Goal: Information Seeking & Learning: Learn about a topic

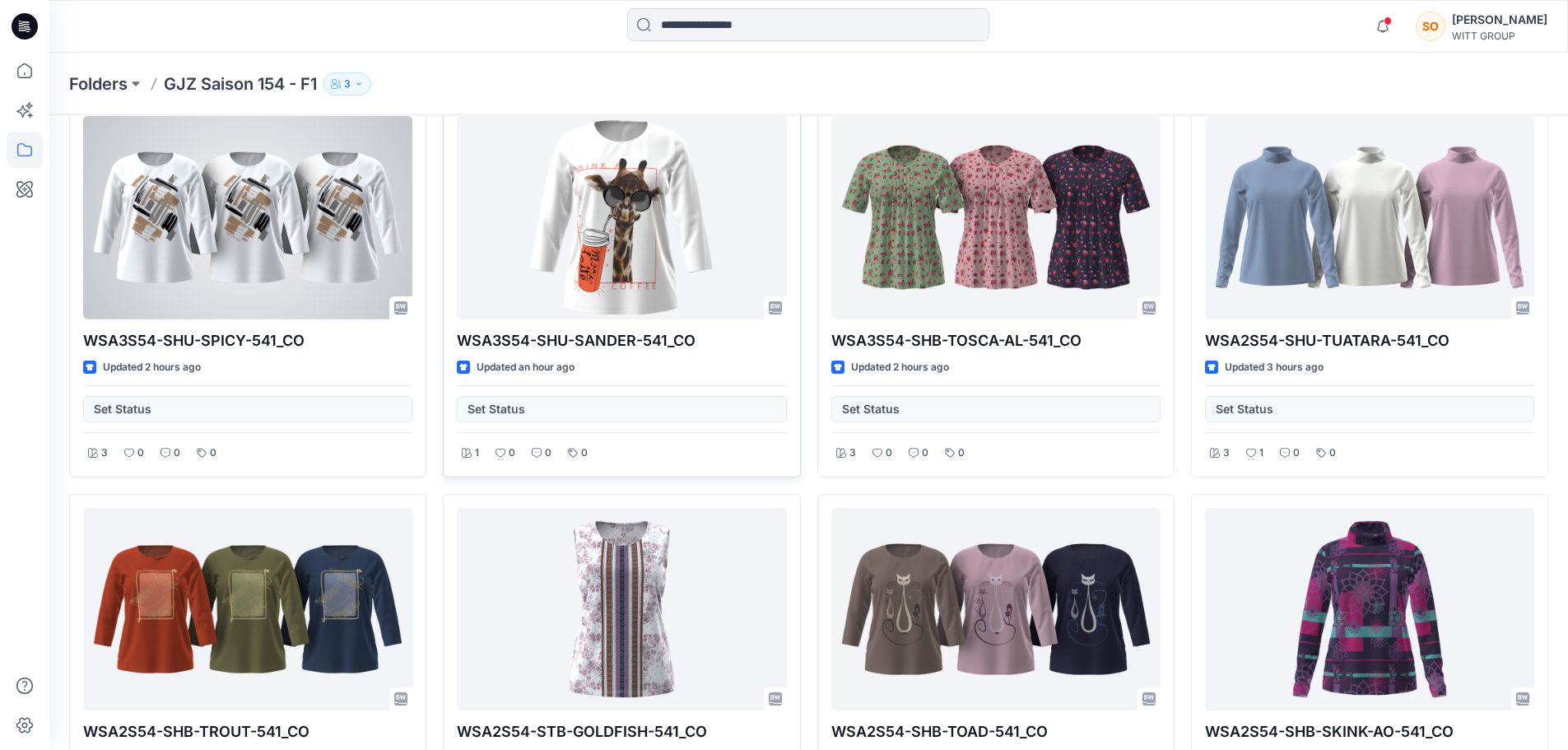
scroll to position [82, 0]
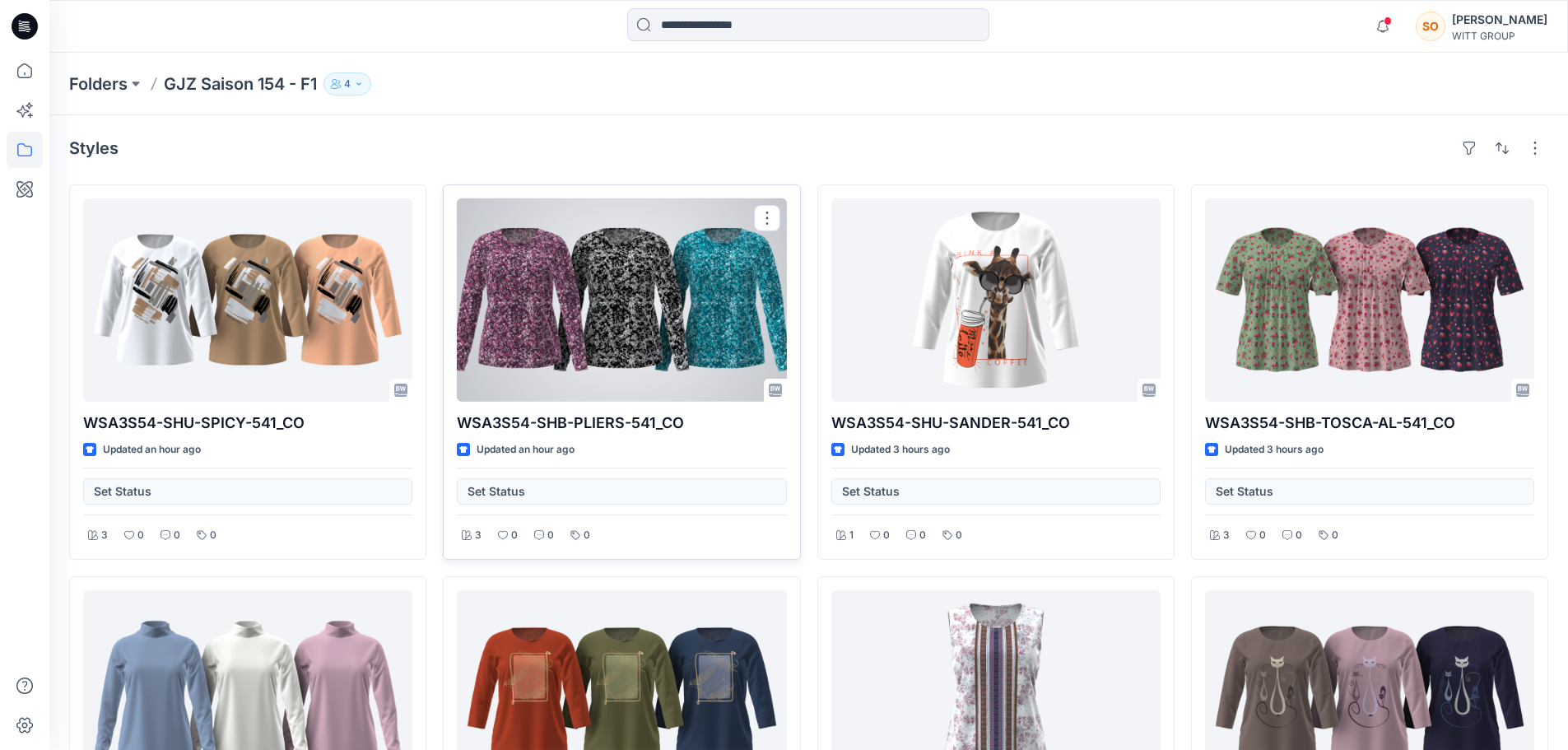
click at [622, 299] on div at bounding box center [622, 301] width 330 height 204
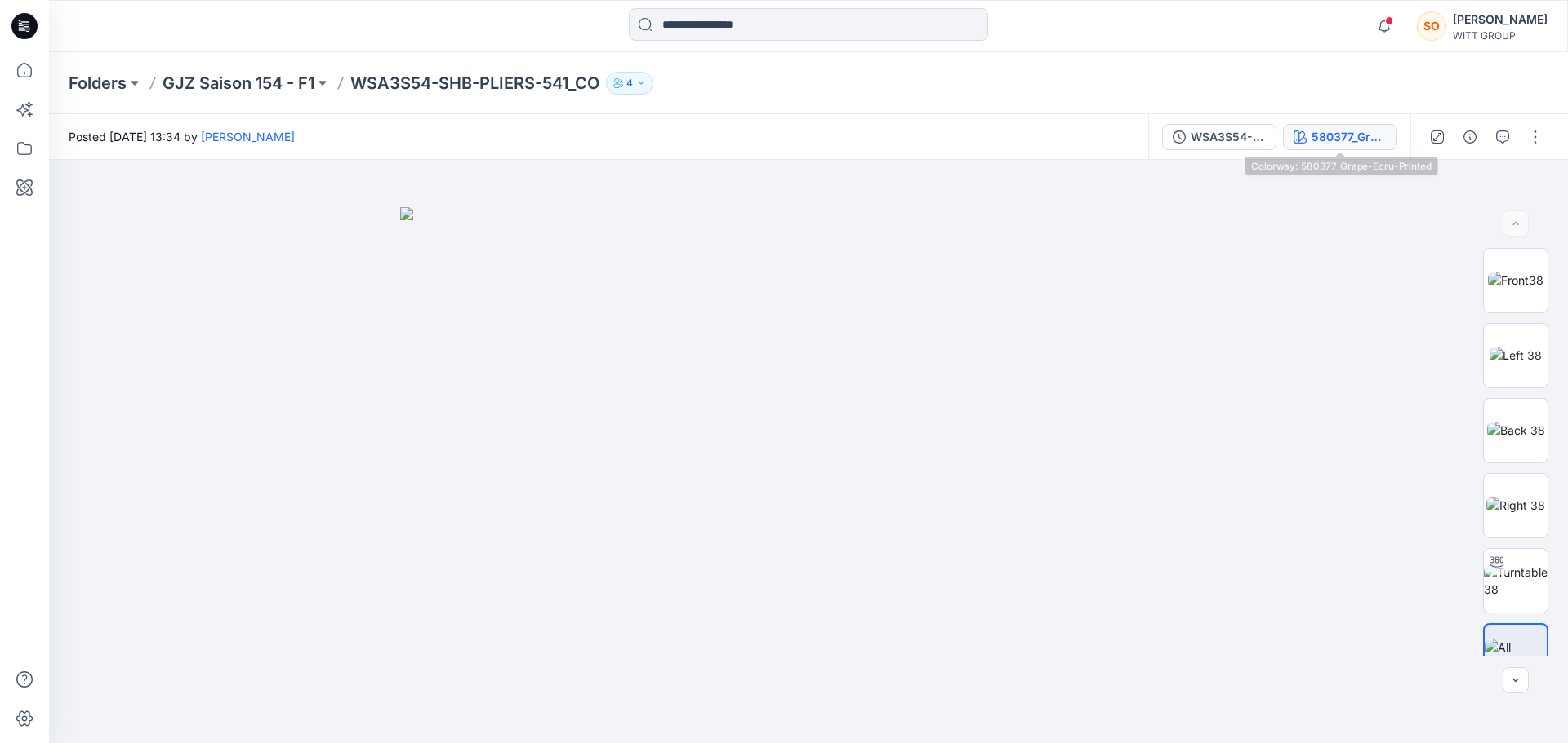
click at [1344, 134] on div "580377_Grape-Ecru-Printed" at bounding box center [1349, 136] width 75 height 18
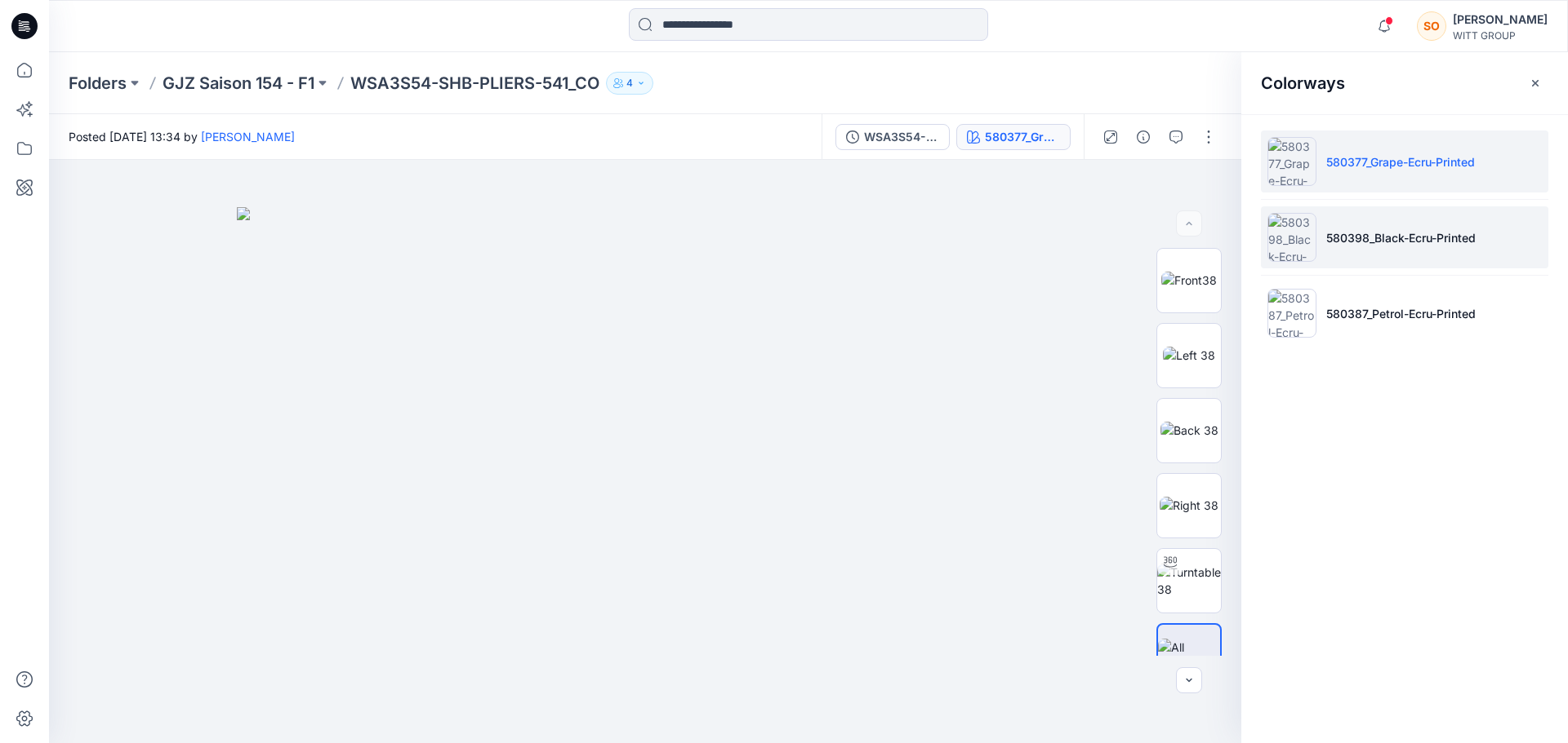
click at [1430, 243] on p "580398_Black-Ecru-Printed" at bounding box center [1401, 238] width 149 height 17
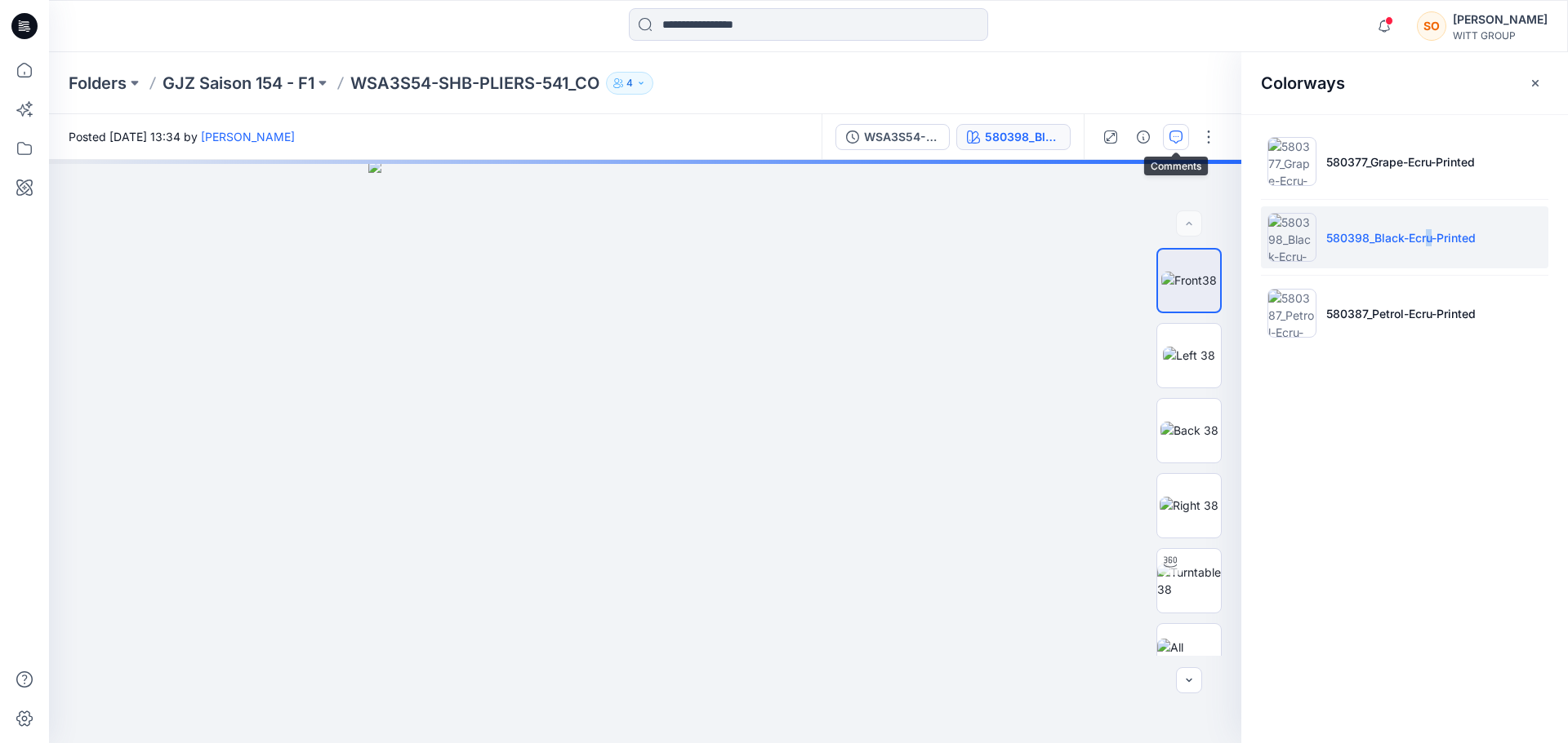
click at [1183, 133] on button "button" at bounding box center [1176, 137] width 26 height 26
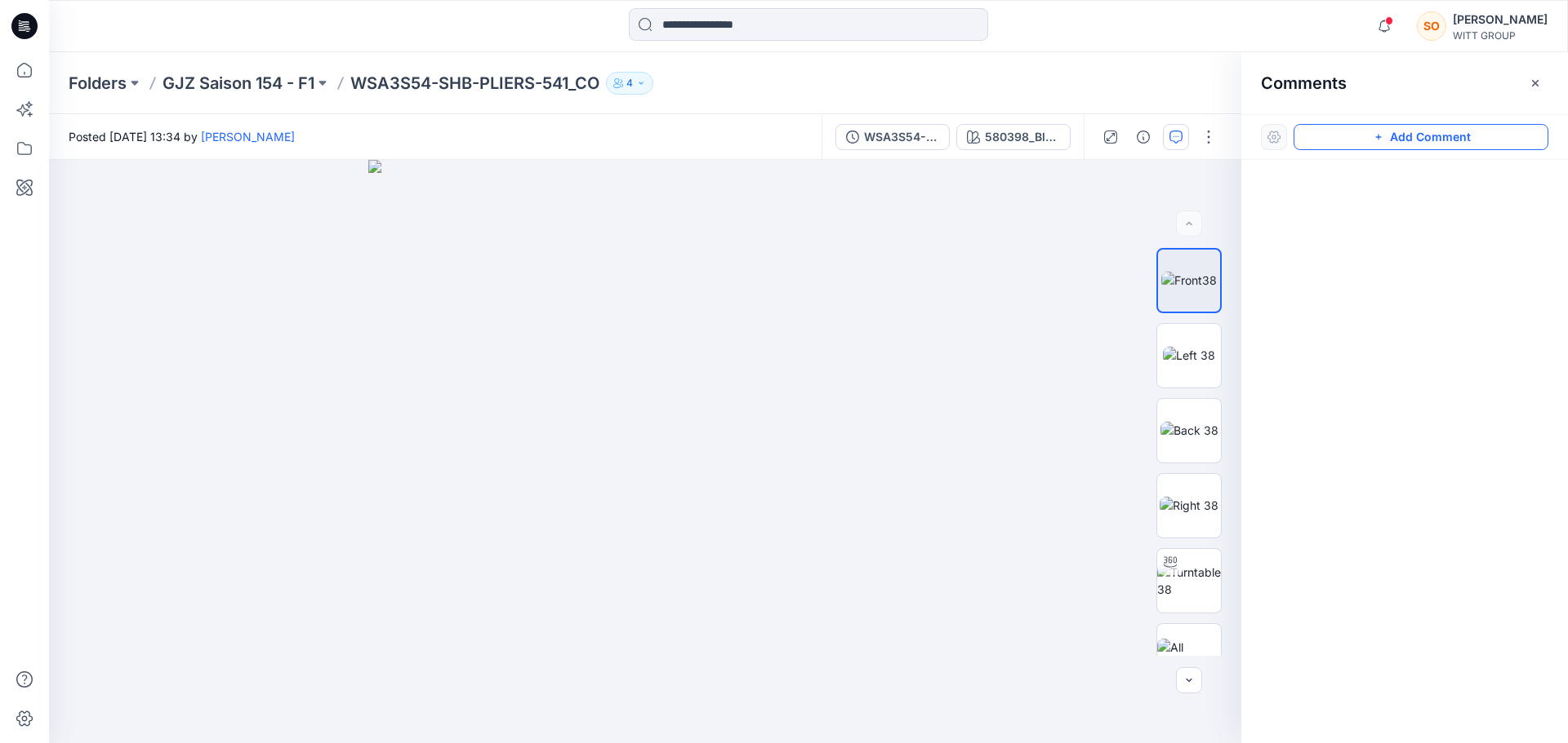
click at [1412, 134] on button "Add Comment" at bounding box center [1420, 137] width 255 height 26
click at [1555, 71] on div "Comments" at bounding box center [1405, 83] width 327 height 62
click at [1534, 77] on icon "button" at bounding box center [1535, 83] width 13 height 13
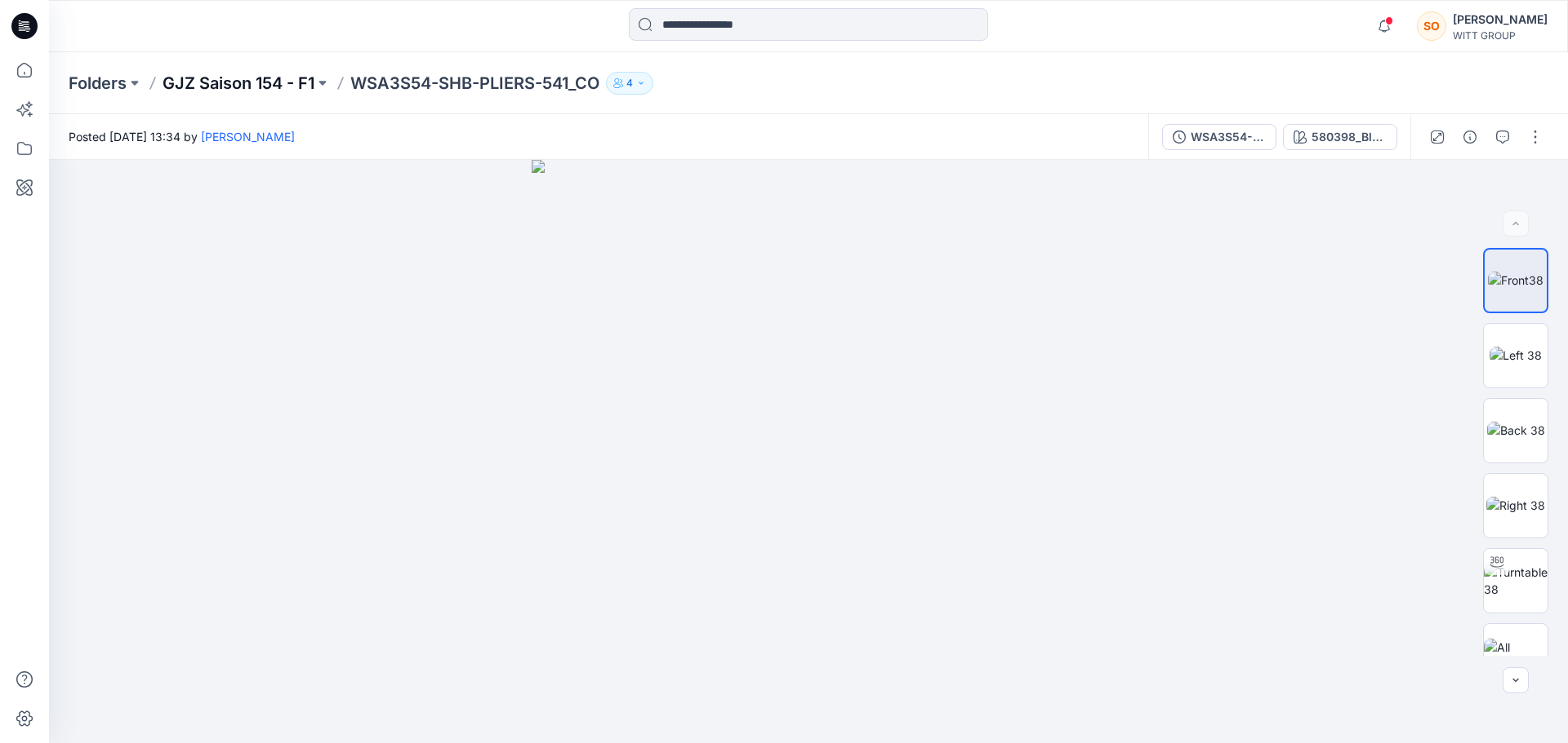
click at [271, 82] on p "GJZ Saison 154 - F1" at bounding box center [238, 83] width 152 height 22
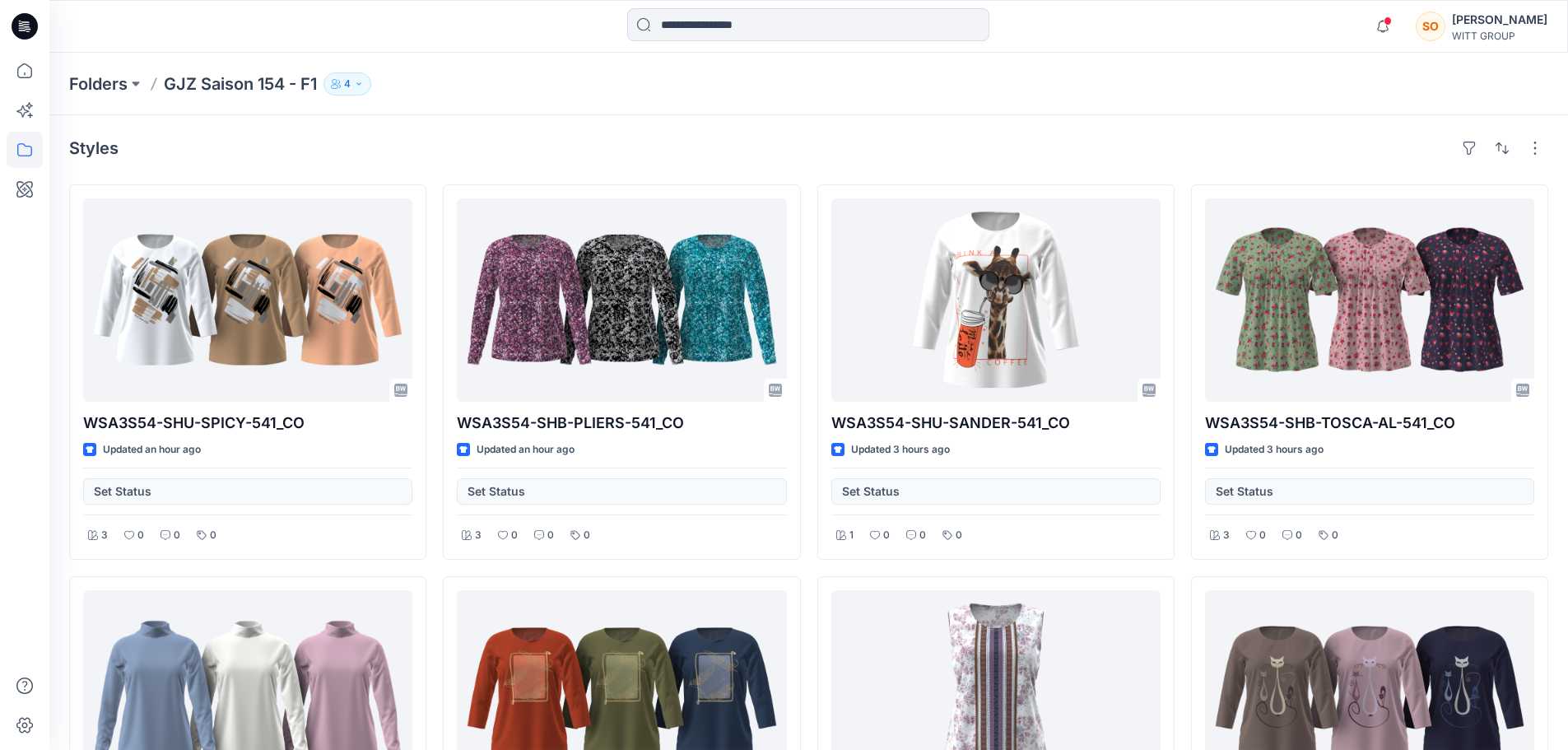
click at [27, 28] on icon at bounding box center [24, 26] width 26 height 26
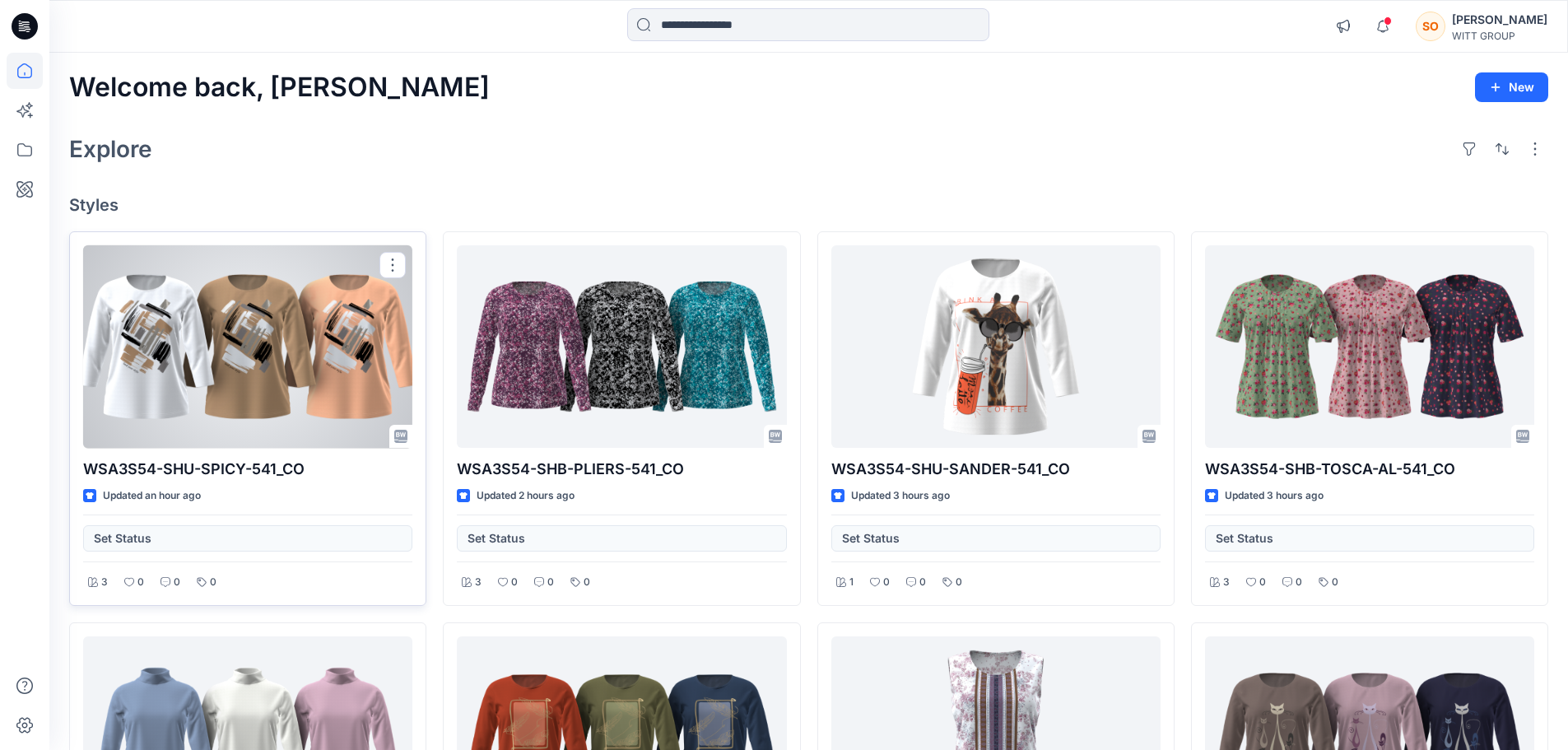
click at [205, 356] on div at bounding box center [248, 348] width 330 height 204
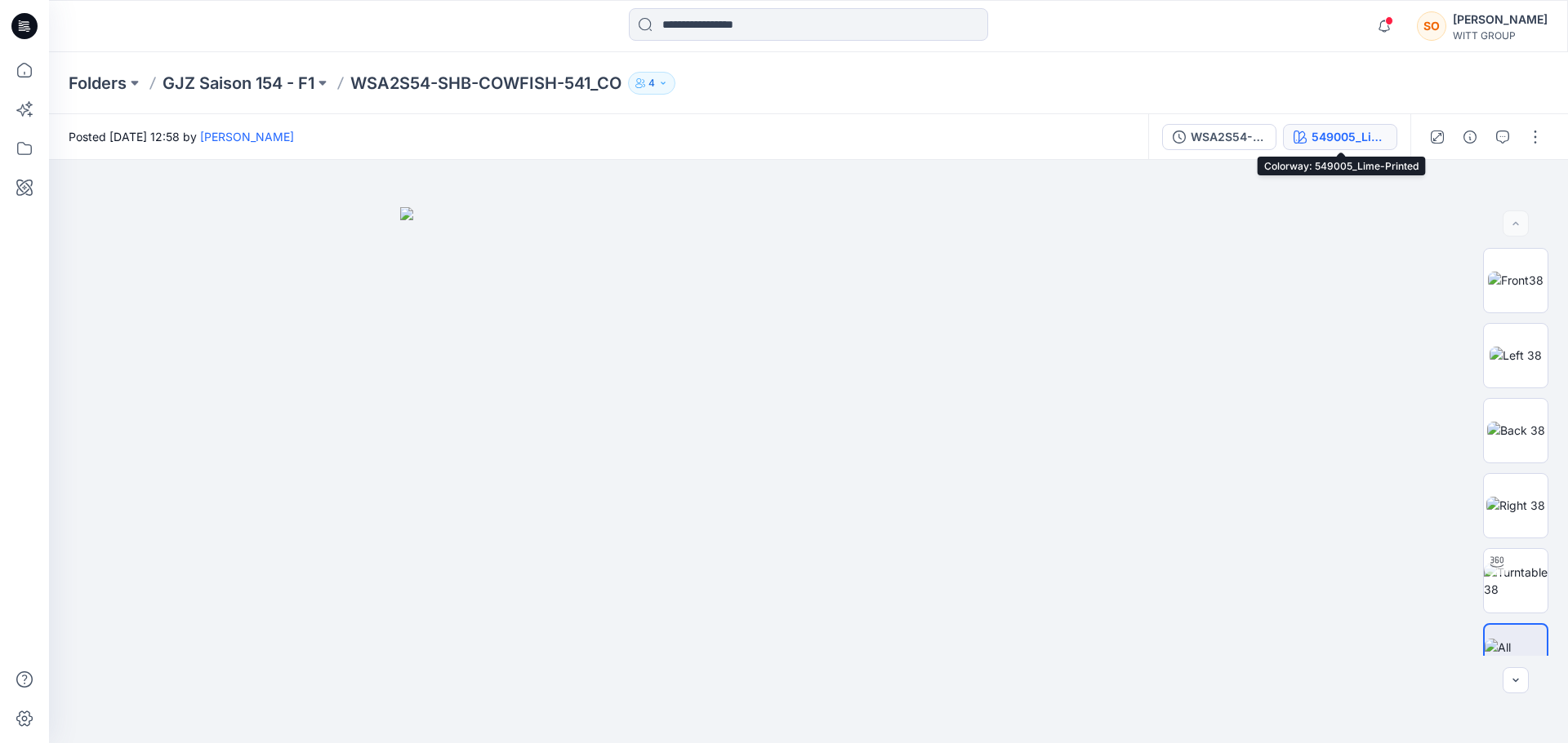
click at [1340, 130] on div "549005_Lime-Printed" at bounding box center [1349, 136] width 75 height 18
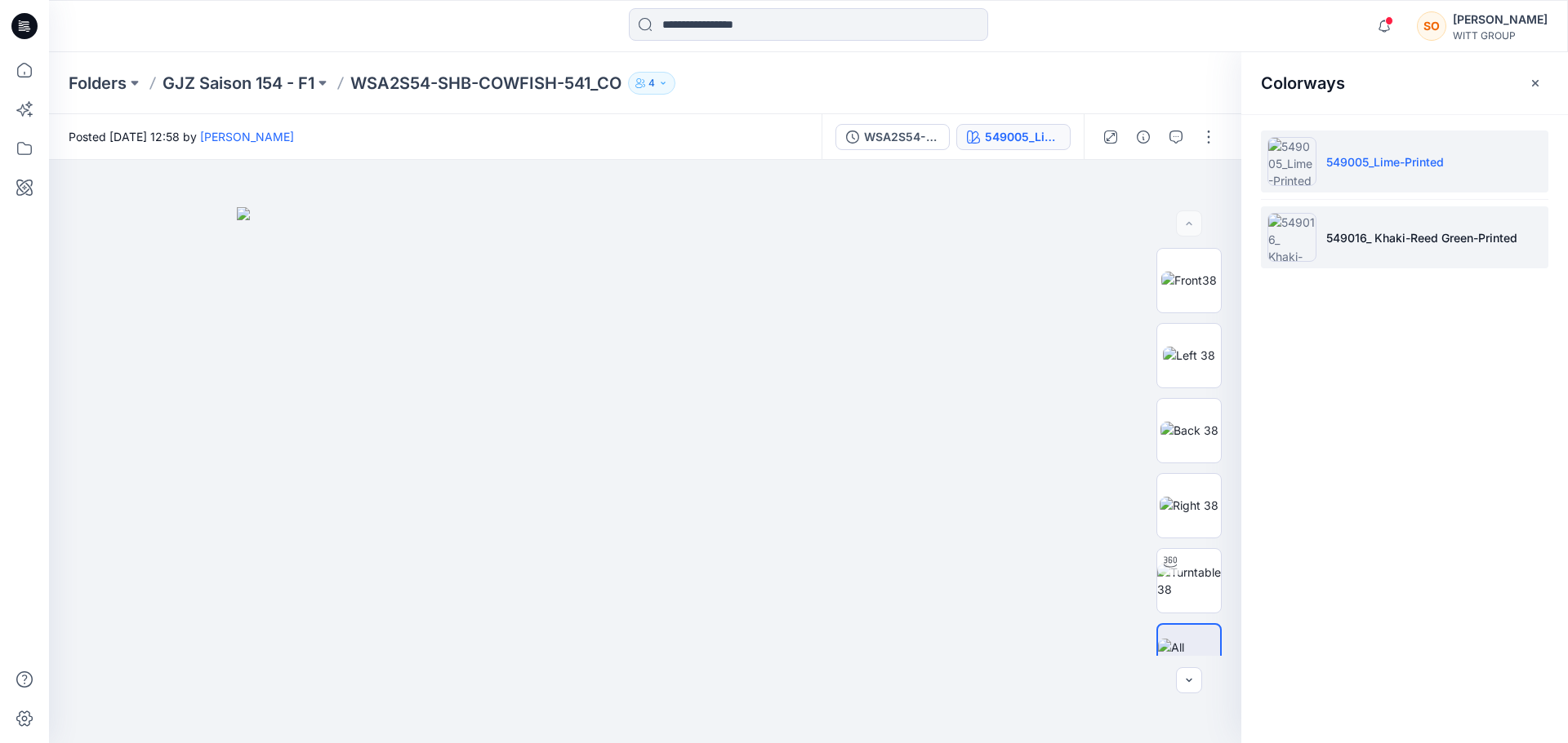
click at [1353, 243] on p "549016_ Khaki-Reed Green-Printed" at bounding box center [1421, 238] width 191 height 17
